Goal: Task Accomplishment & Management: Manage account settings

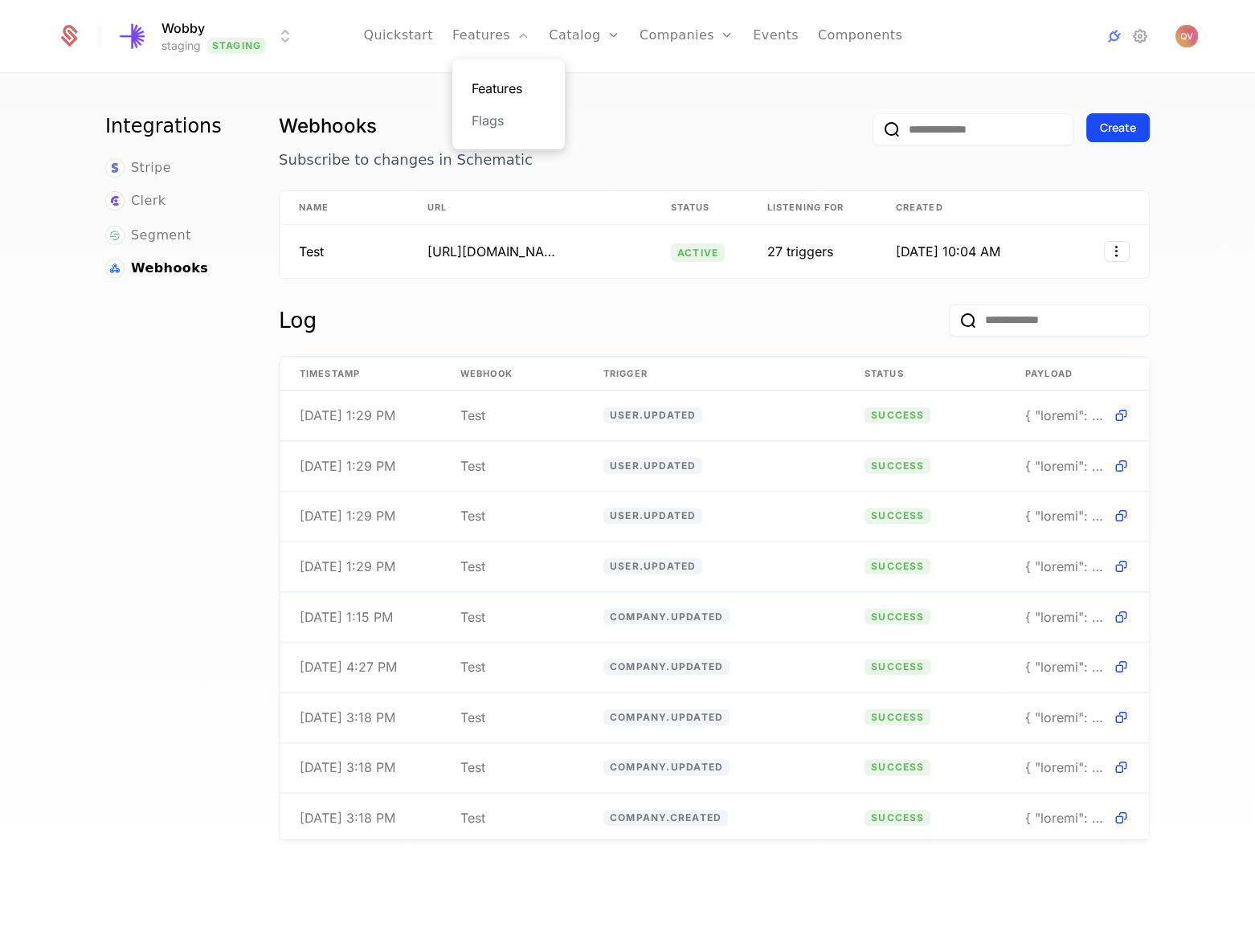
click at [497, 84] on link "Features" at bounding box center [508, 88] width 74 height 20
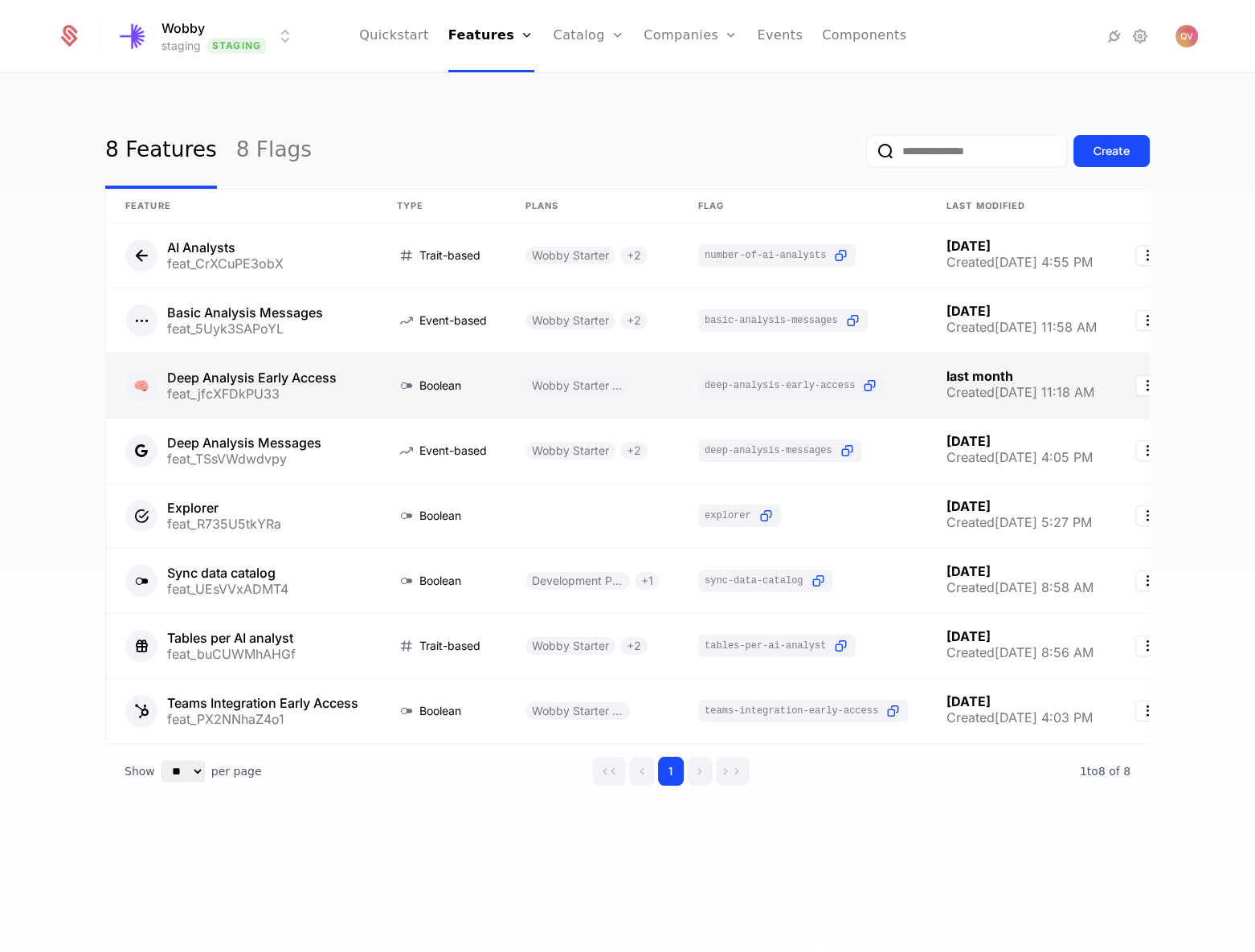
click at [277, 400] on link at bounding box center [241, 386] width 271 height 65
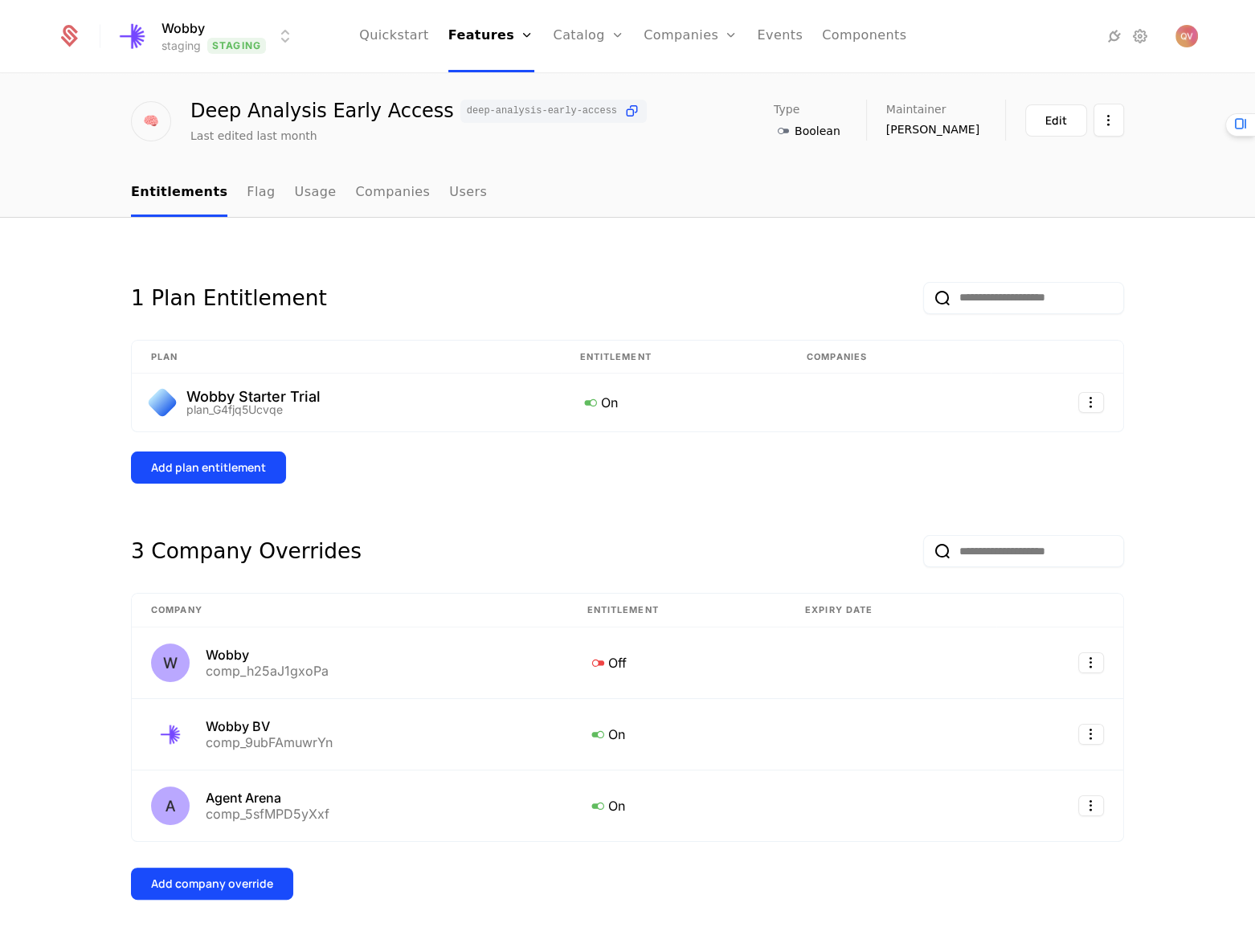
scroll to position [74, 0]
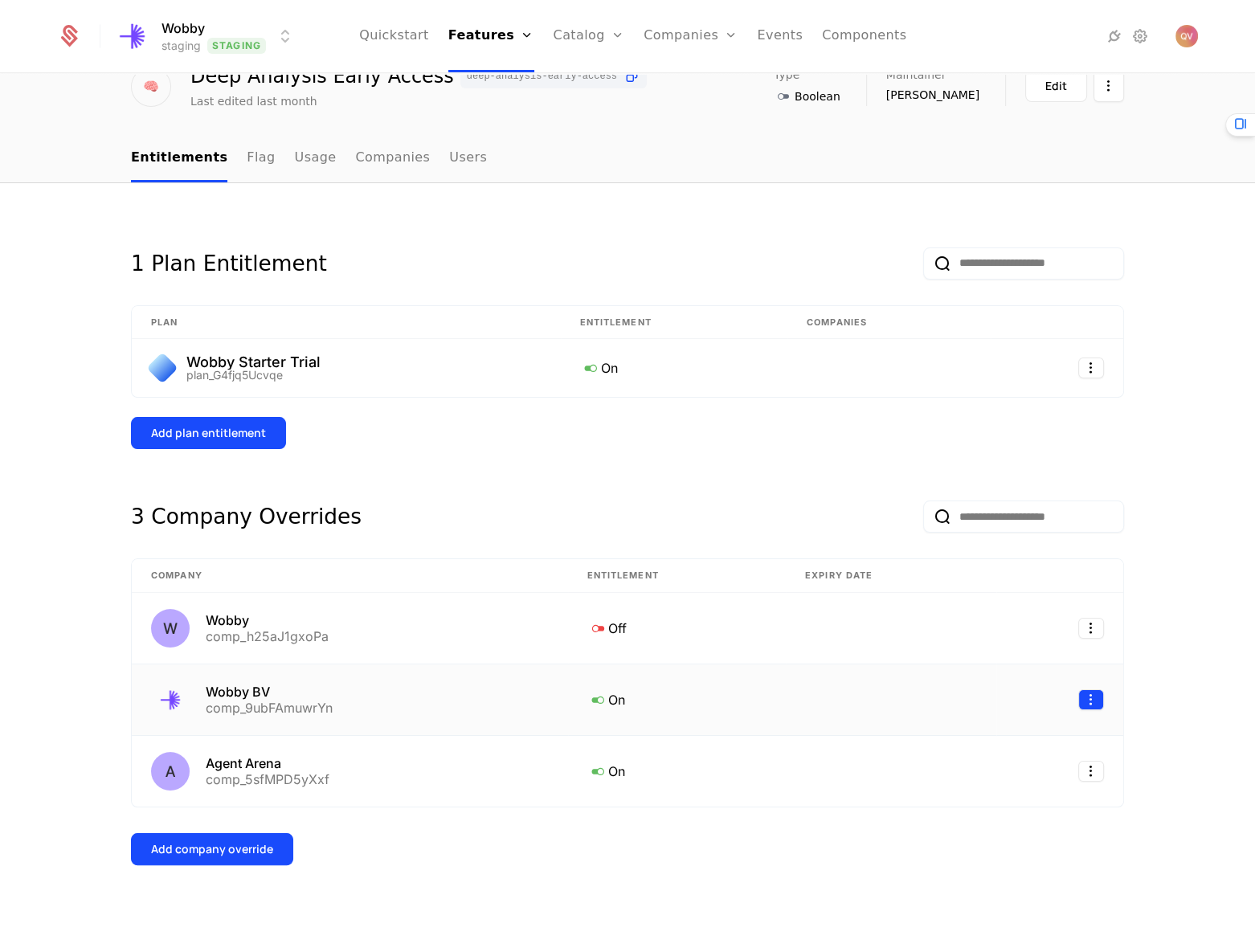
click at [1087, 698] on html "Wobby staging Staging Quickstart Features Features Flags Catalog Plans Add Ons …" at bounding box center [627, 476] width 1255 height 952
click at [994, 776] on div "Edit" at bounding box center [978, 775] width 41 height 22
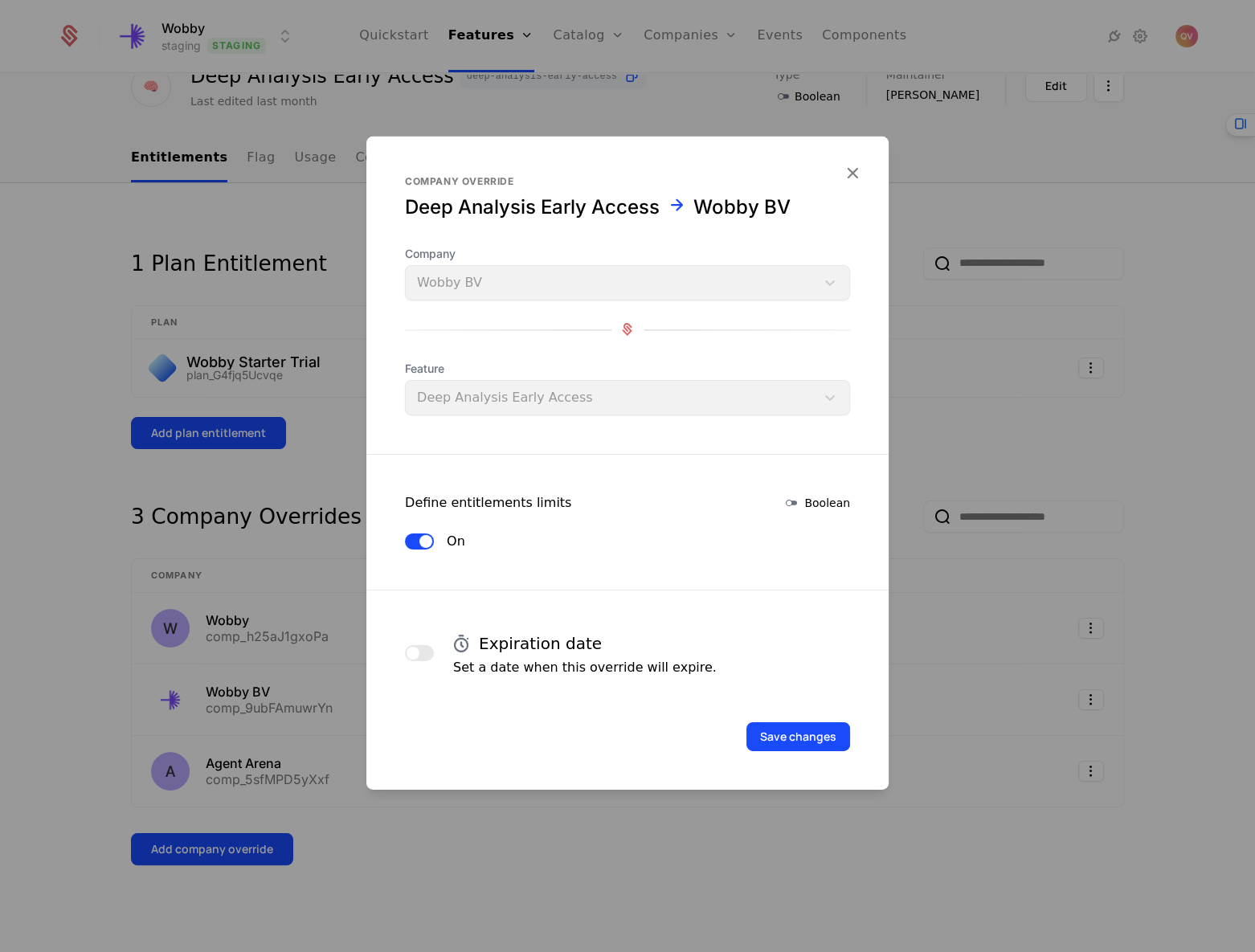
click at [429, 535] on span "button" at bounding box center [426, 541] width 13 height 13
click at [852, 779] on form "Company override Deep Analysis Early Access Wobby BV Company Wobby BV Feature D…" at bounding box center [627, 462] width 522 height 653
click at [805, 734] on button "Save changes" at bounding box center [798, 736] width 104 height 29
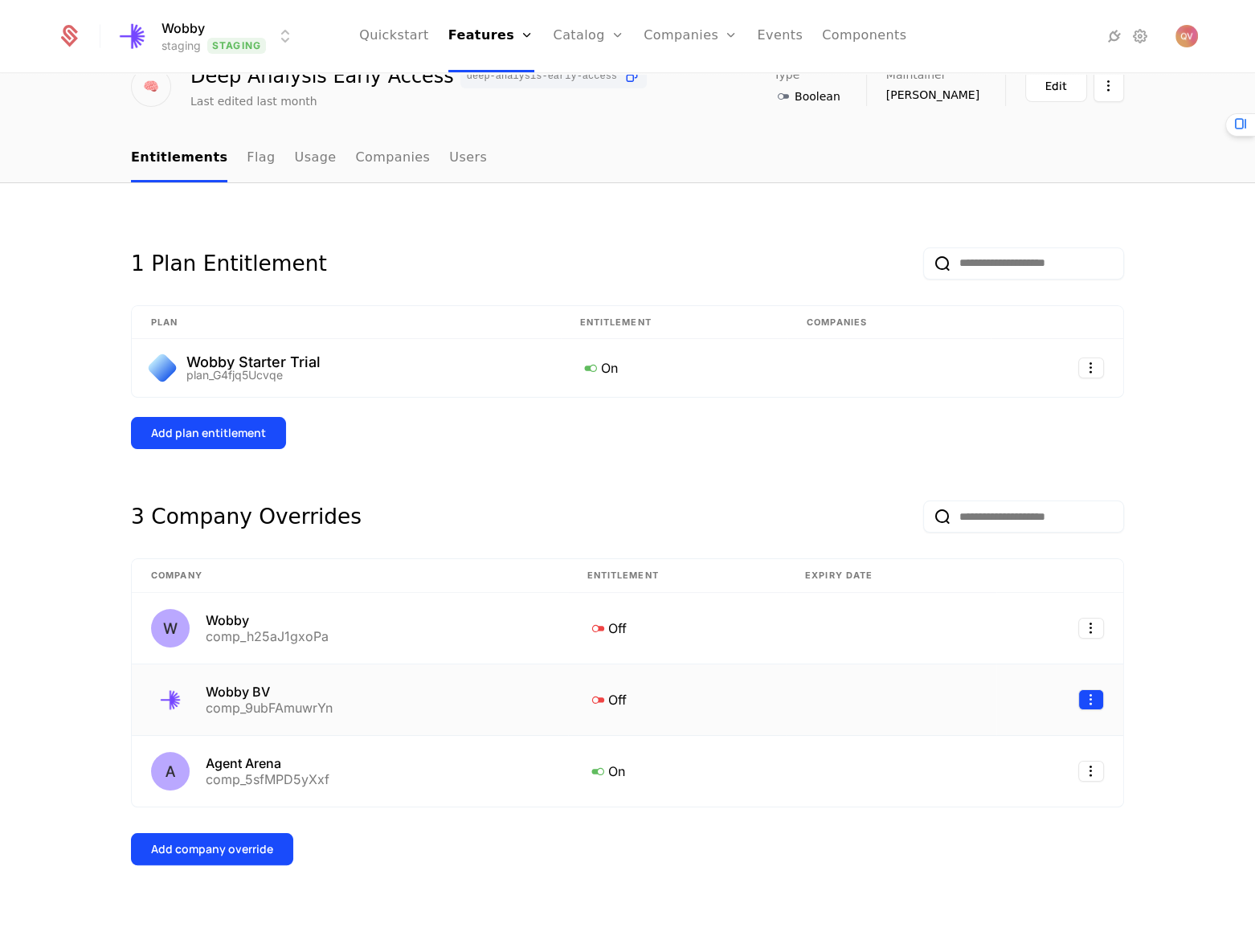
click at [1093, 695] on html "Wobby staging Staging Quickstart Features Features Flags Catalog Plans Add Ons …" at bounding box center [627, 476] width 1255 height 952
click at [997, 777] on div "Edit" at bounding box center [1018, 775] width 122 height 22
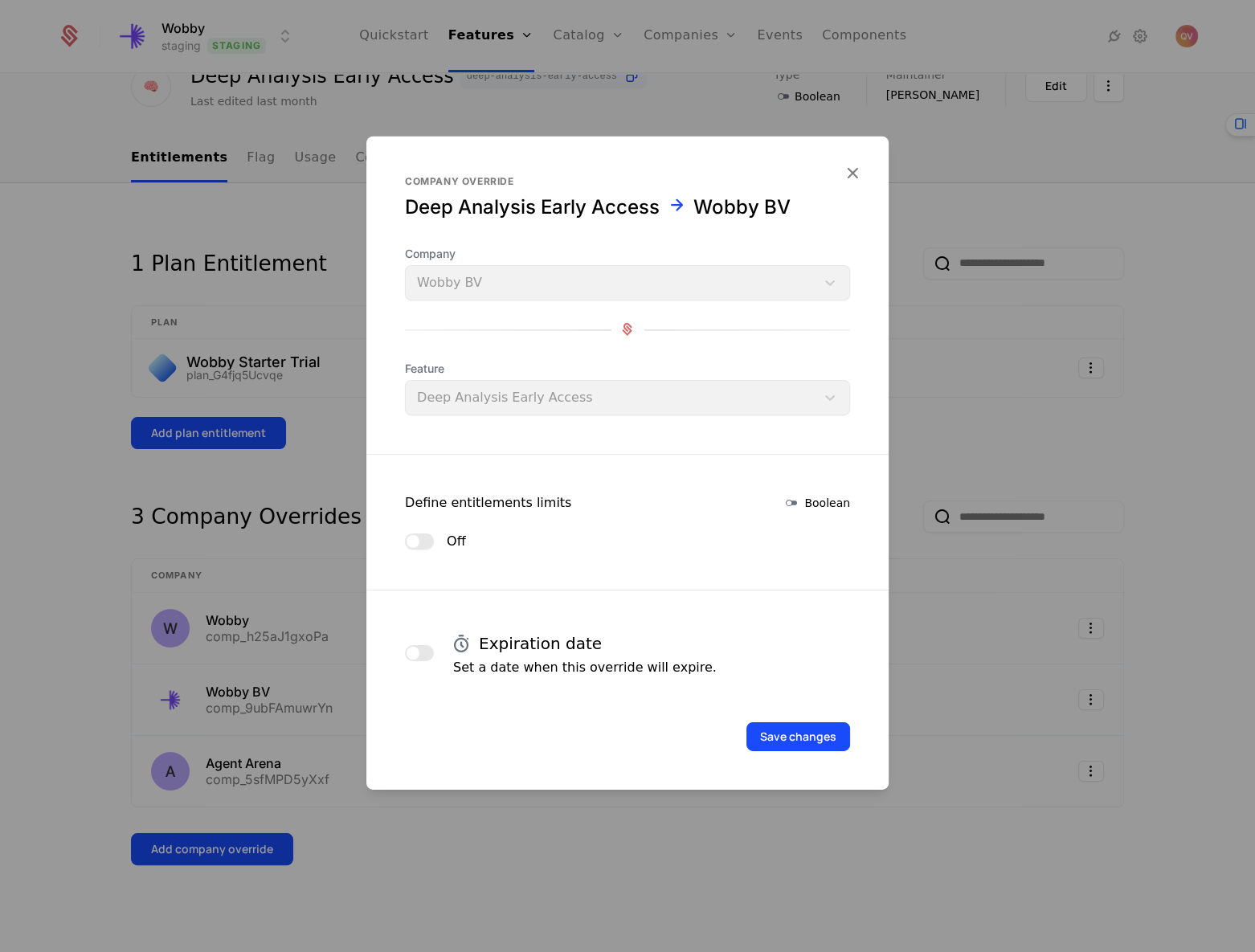
click at [417, 538] on span "button" at bounding box center [413, 541] width 13 height 13
click at [882, 764] on form "Company override Deep Analysis Early Access Wobby BV Company Wobby BV Feature D…" at bounding box center [627, 462] width 522 height 653
click at [846, 741] on button "Save changes" at bounding box center [798, 736] width 104 height 29
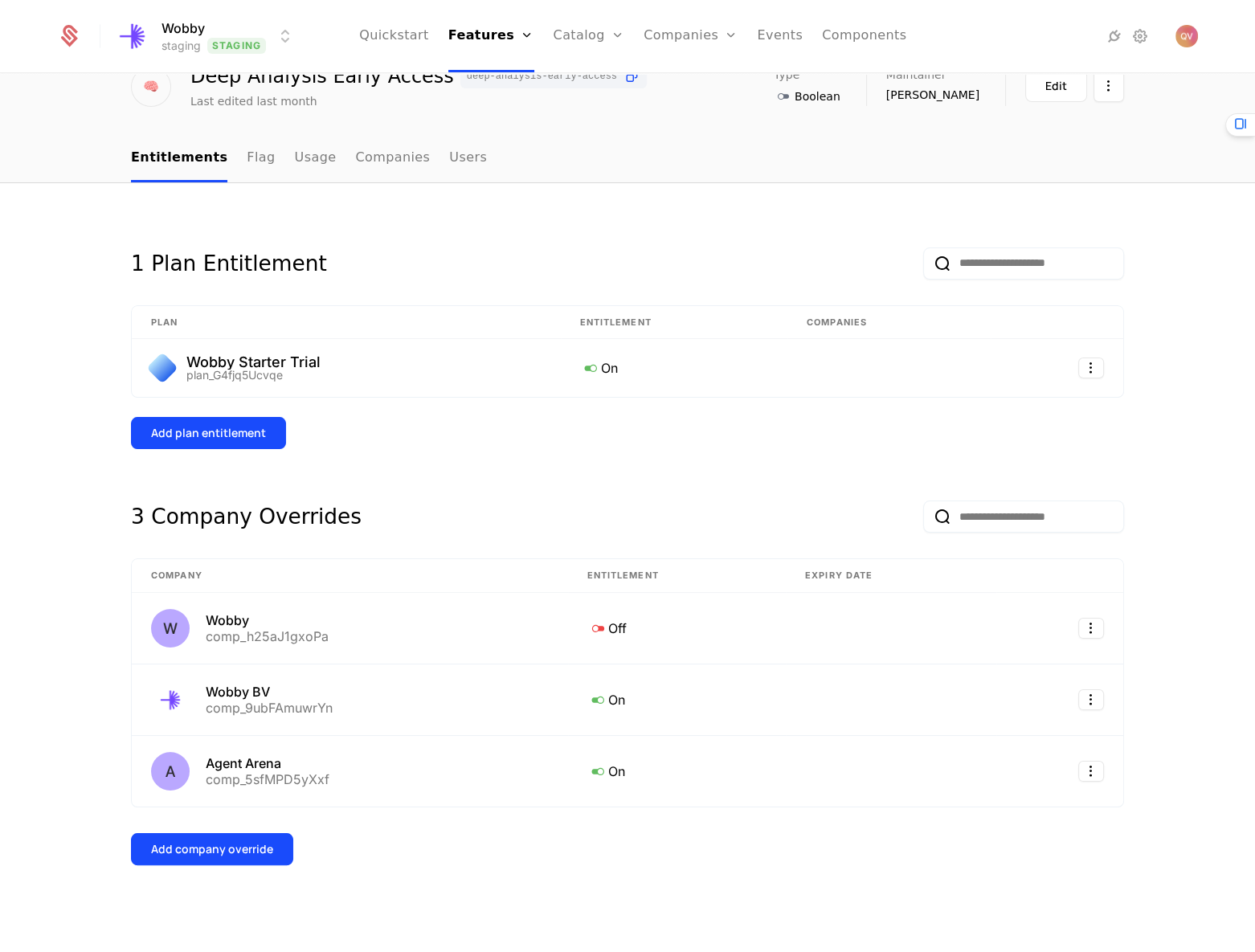
drag, startPoint x: 673, startPoint y: 458, endPoint x: 652, endPoint y: 452, distance: 21.8
click at [673, 458] on div "1 Plan Entitlement Plan Entitlement Companies Wobby Starter Trial plan_G4fjq5Uc…" at bounding box center [627, 569] width 993 height 696
